Goal: Register for event/course

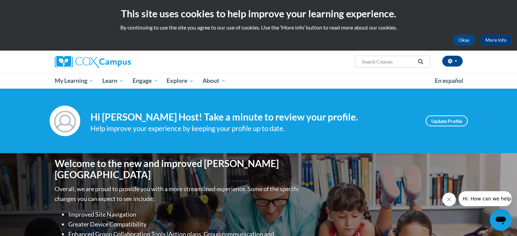
click at [374, 60] on input "Search..." at bounding box center [388, 62] width 54 height 8
type input "comprehension"
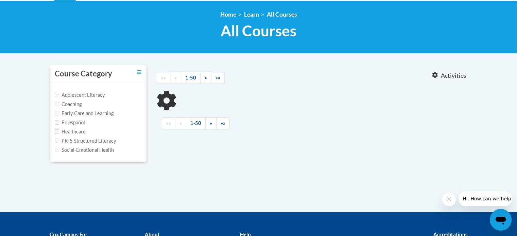
type input "comprehension"
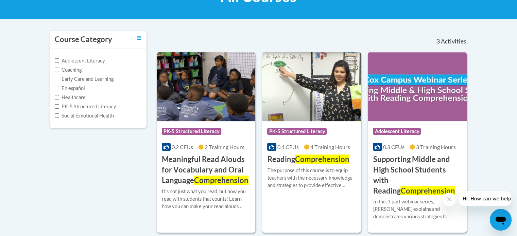
scroll to position [125, 0]
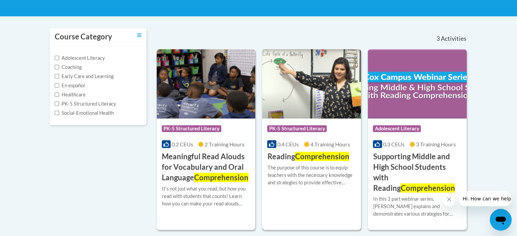
click at [323, 77] on img at bounding box center [311, 83] width 99 height 69
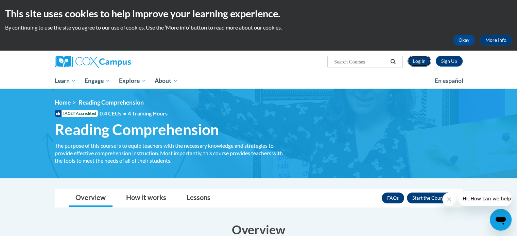
click at [420, 60] on link "Log In" at bounding box center [418, 61] width 23 height 11
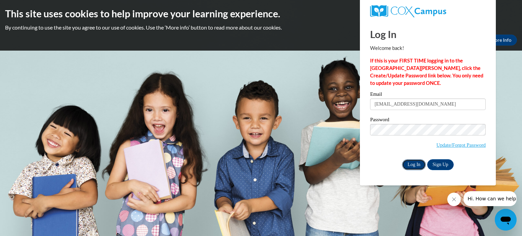
click at [415, 164] on input "Log In" at bounding box center [414, 164] width 24 height 11
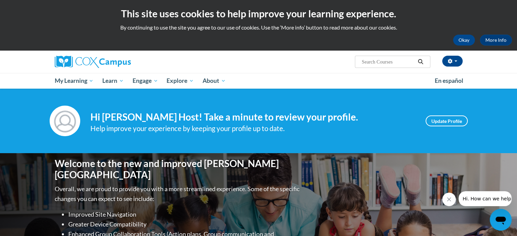
click at [385, 61] on input "Search..." at bounding box center [388, 62] width 54 height 8
type input "comprehension"
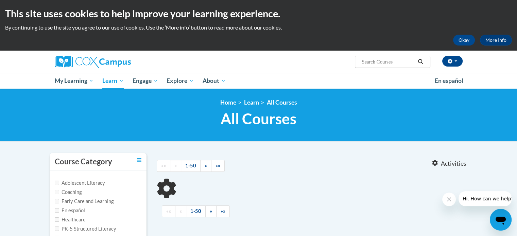
type input "comprehension"
click at [389, 62] on input "comprehension" at bounding box center [388, 62] width 54 height 8
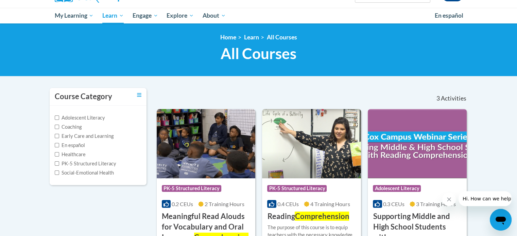
scroll to position [83, 0]
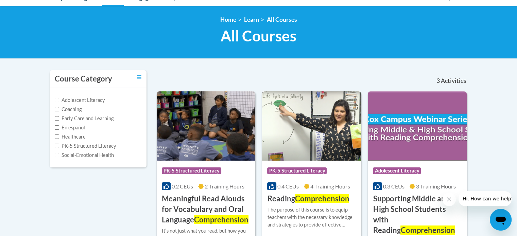
click at [309, 124] on img at bounding box center [311, 125] width 99 height 69
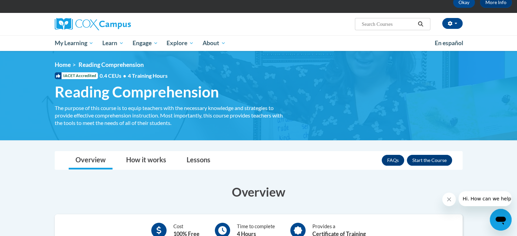
scroll to position [37, 0]
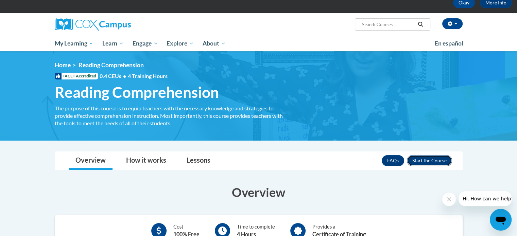
click at [440, 159] on button "Enroll" at bounding box center [429, 160] width 45 height 11
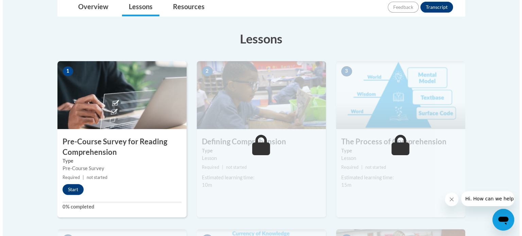
scroll to position [168, 0]
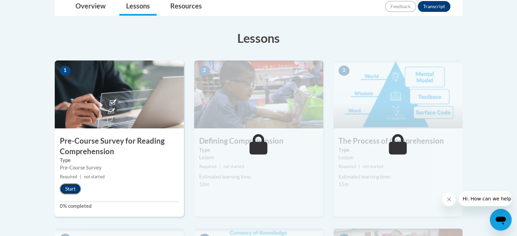
click at [73, 189] on button "Start" at bounding box center [70, 188] width 21 height 11
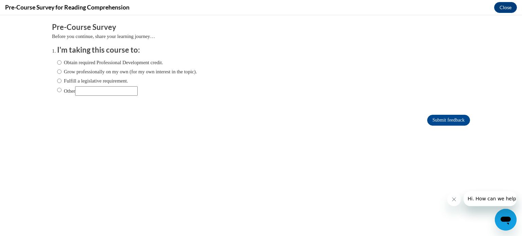
scroll to position [0, 0]
click at [57, 89] on input "Other" at bounding box center [59, 89] width 4 height 7
radio input "true"
click at [442, 118] on input "Submit feedback" at bounding box center [448, 120] width 43 height 11
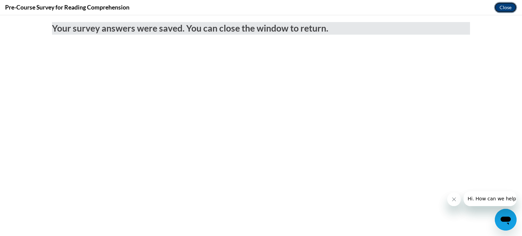
click at [509, 2] on button "Close" at bounding box center [505, 7] width 23 height 11
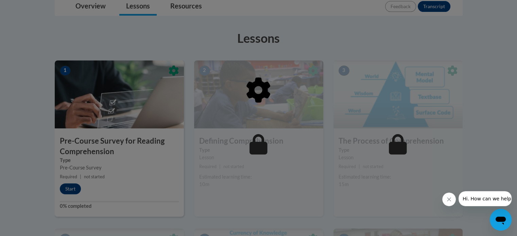
click at [71, 184] on div at bounding box center [259, 124] width 408 height 129
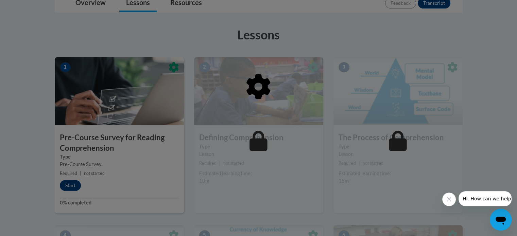
scroll to position [128, 0]
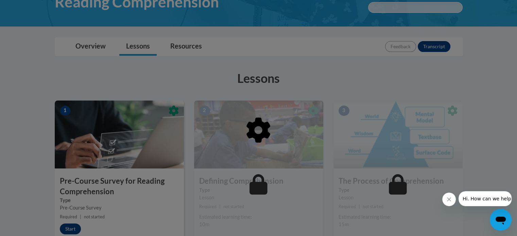
click at [82, 167] on div at bounding box center [259, 165] width 408 height 129
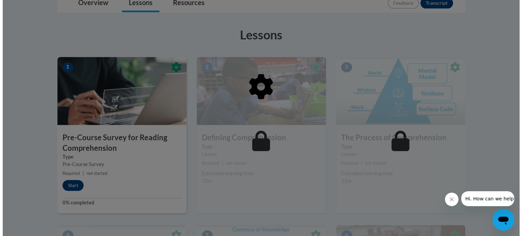
scroll to position [175, 0]
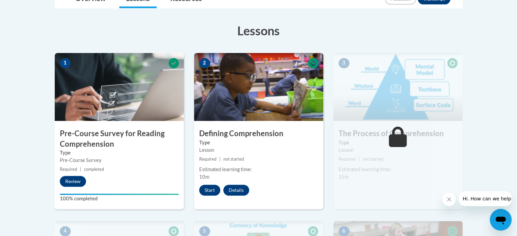
click at [449, 199] on icon "Close message from company" at bounding box center [448, 199] width 3 height 3
click at [211, 190] on button "Start" at bounding box center [209, 190] width 21 height 11
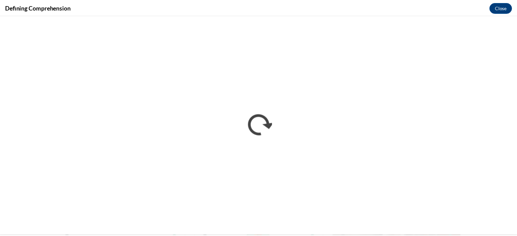
scroll to position [0, 0]
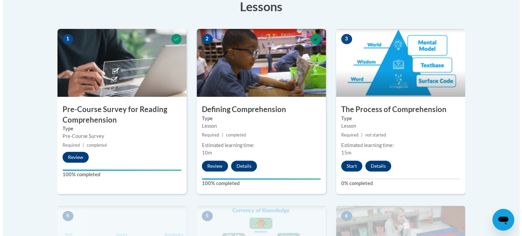
scroll to position [200, 0]
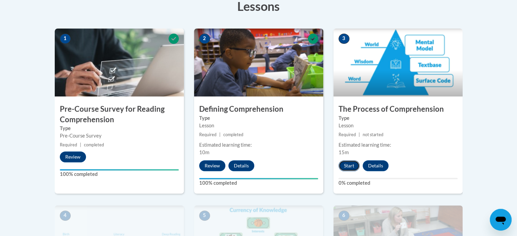
click at [349, 164] on button "Start" at bounding box center [348, 165] width 21 height 11
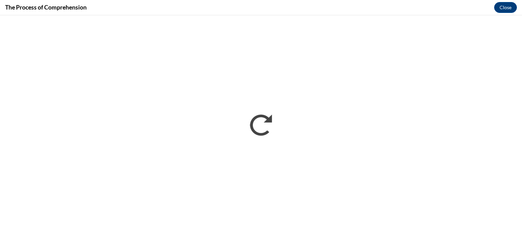
scroll to position [0, 0]
